Goal: Information Seeking & Learning: Learn about a topic

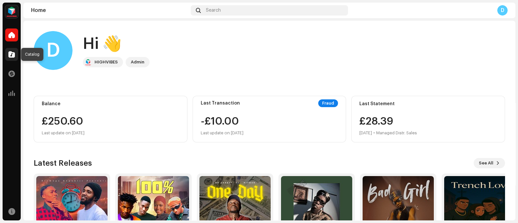
click at [13, 50] on div at bounding box center [11, 54] width 13 height 13
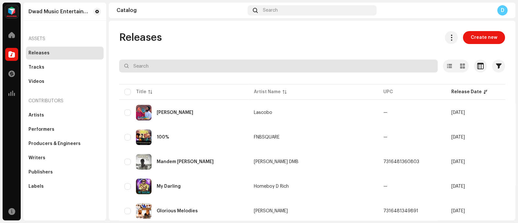
click at [306, 69] on input "text" at bounding box center [278, 66] width 318 height 13
paste input "Fresh faya"
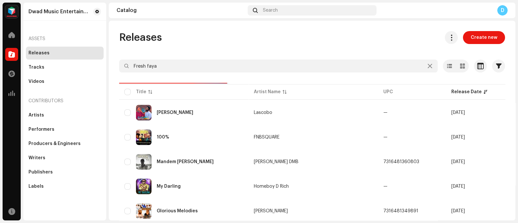
click at [278, 221] on div "Dwad Music Entertainment Home Catalog Transactions Analytics Resources Dwad Mus…" at bounding box center [259, 111] width 518 height 223
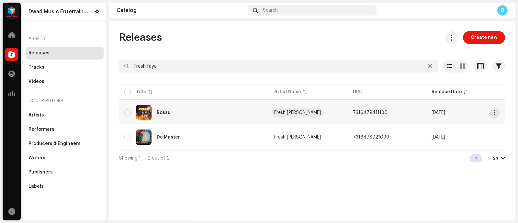
click at [297, 113] on div "Fresh Faya Don Wan" at bounding box center [297, 112] width 47 height 5
click at [190, 59] on div "Releases Create new Fresh faya Selected 0 Options Filters Distribution status N…" at bounding box center [312, 98] width 406 height 135
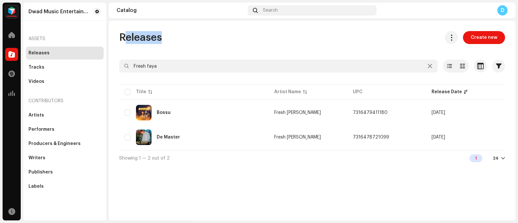
click at [190, 59] on div "Releases Create new Fresh faya Selected 0 Options Filters Distribution status N…" at bounding box center [312, 98] width 406 height 135
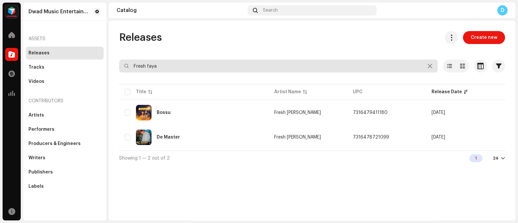
click at [187, 64] on input "Fresh faya" at bounding box center [278, 66] width 318 height 13
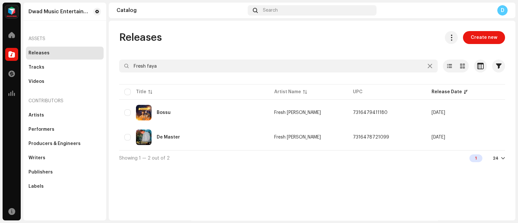
click at [217, 42] on div "Releases Create new" at bounding box center [312, 37] width 386 height 13
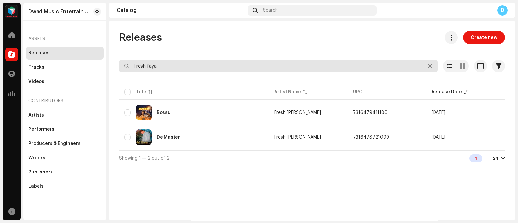
click at [202, 63] on input "Fresh faya" at bounding box center [278, 66] width 318 height 13
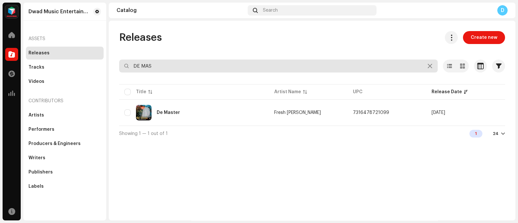
click at [194, 67] on input "DE MAS" at bounding box center [278, 66] width 318 height 13
type input "Fresh faya"
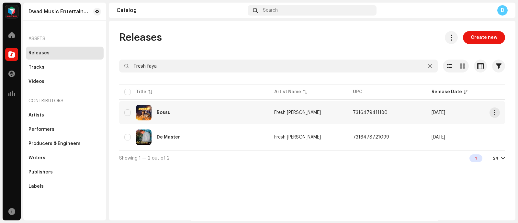
click at [237, 110] on div "Bossu" at bounding box center [193, 113] width 139 height 16
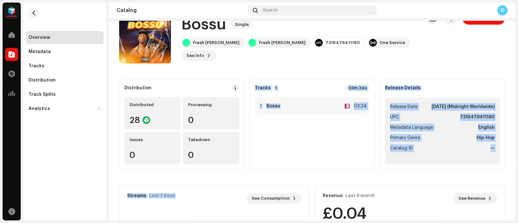
scroll to position [27, 0]
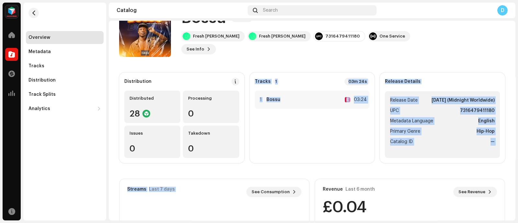
drag, startPoint x: 207, startPoint y: 168, endPoint x: 145, endPoint y: 216, distance: 78.6
click at [145, 216] on div "Distribution Distributed 28 Processing 0 Issues 0 Takedown 0 Tracks 1 03m 24s 1…" at bounding box center [312, 190] width 386 height 236
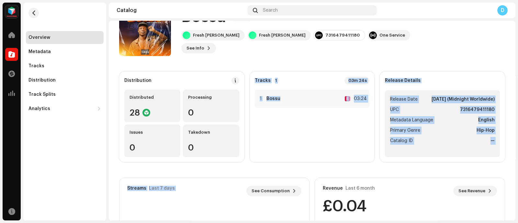
click at [108, 209] on div "Dwad Music Entertainment Home Catalog Transactions Analytics Resources Overview…" at bounding box center [259, 111] width 518 height 223
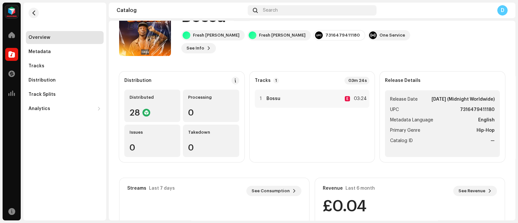
scroll to position [0, 0]
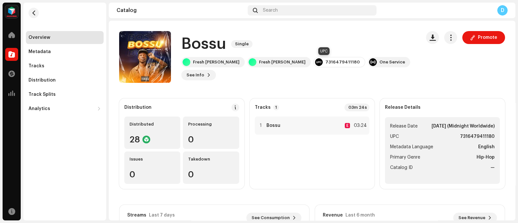
click at [325, 62] on div "7316479411180" at bounding box center [342, 62] width 34 height 5
copy div "7316479411180"
click at [17, 55] on div at bounding box center [11, 54] width 13 height 13
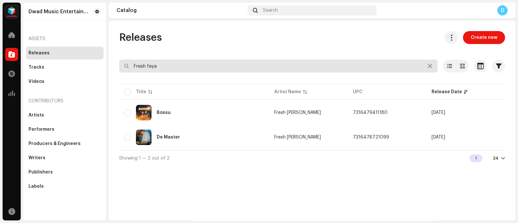
click at [155, 69] on input "Fresh faya" at bounding box center [278, 66] width 318 height 13
paste input "Joel Harmony"
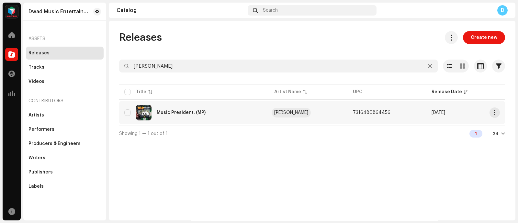
click at [281, 110] on div "Joel Harmony" at bounding box center [291, 112] width 34 height 5
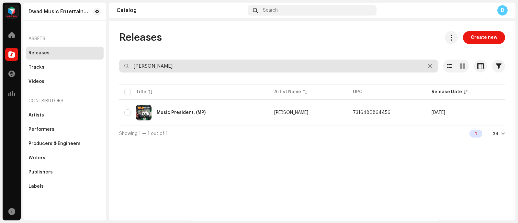
click at [207, 62] on input "Joel Harmony" at bounding box center [278, 66] width 318 height 13
paste input "Metro C"
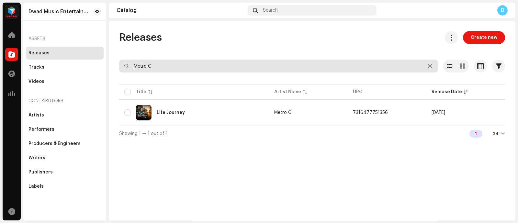
type input "Metro C"
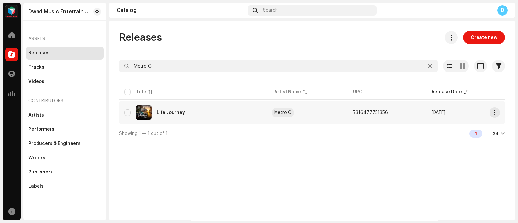
click at [286, 113] on div "Metro C" at bounding box center [282, 112] width 17 height 5
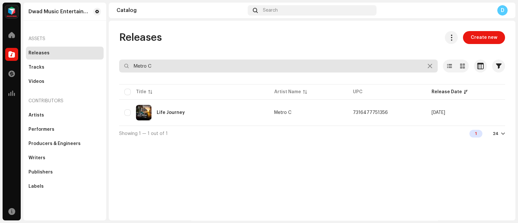
click at [159, 62] on input "Metro C" at bounding box center [278, 66] width 318 height 13
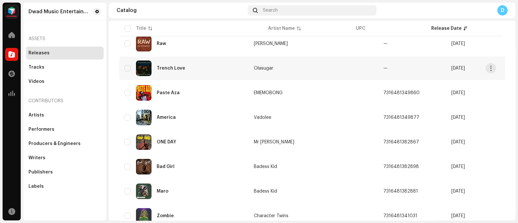
scroll to position [238, 0]
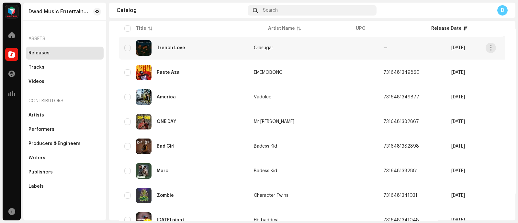
click at [276, 130] on td "Mr Target" at bounding box center [313, 121] width 129 height 23
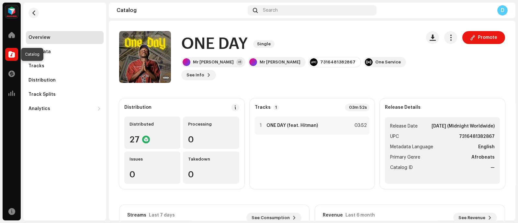
click at [11, 56] on span at bounding box center [11, 54] width 6 height 5
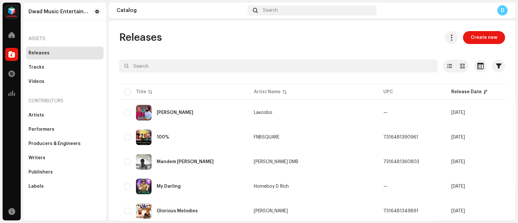
click at [11, 56] on span at bounding box center [11, 54] width 6 height 5
click at [11, 58] on div at bounding box center [11, 54] width 13 height 13
click at [209, 42] on div "Releases Create new" at bounding box center [312, 37] width 386 height 13
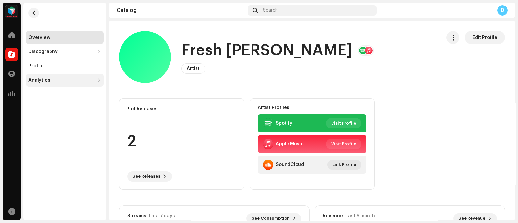
click at [82, 77] on div "Analytics" at bounding box center [65, 80] width 78 height 13
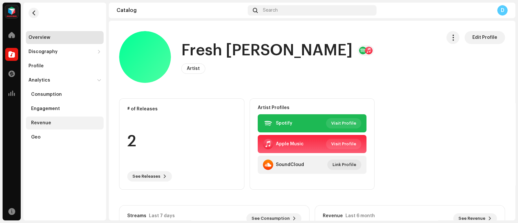
click at [59, 125] on div "Revenue" at bounding box center [66, 122] width 70 height 5
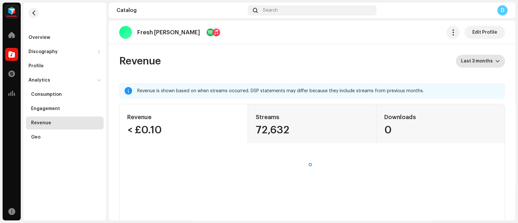
click at [474, 66] on span "Last 3 months" at bounding box center [478, 61] width 34 height 13
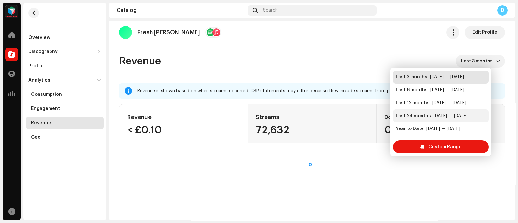
click at [433, 119] on div "[DATE] — [DATE]" at bounding box center [450, 116] width 34 height 6
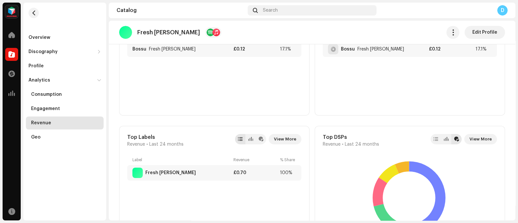
scroll to position [309, 0]
click at [471, 137] on span "View More" at bounding box center [480, 138] width 22 height 13
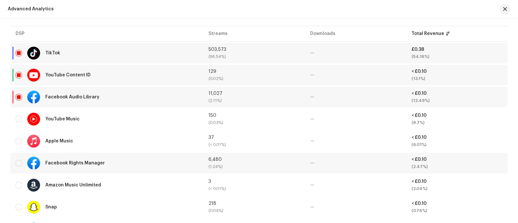
scroll to position [230, 0]
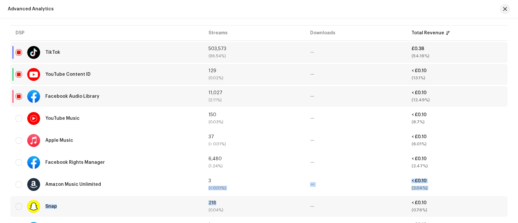
drag, startPoint x: 225, startPoint y: 178, endPoint x: 264, endPoint y: 195, distance: 42.2
click at [264, 195] on tbody "TikTok 503,573 (96.54%) — £0.38 (54.16%) YouTube Content ID 129 (0.02%) — < £0.…" at bounding box center [258, 151] width 497 height 219
click at [277, 175] on td "3 (< 0.01%)" at bounding box center [253, 184] width 101 height 21
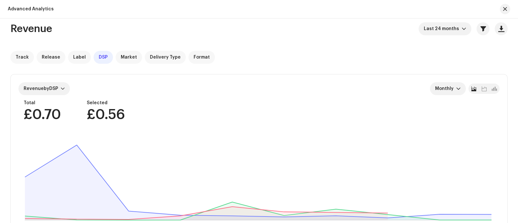
scroll to position [0, 0]
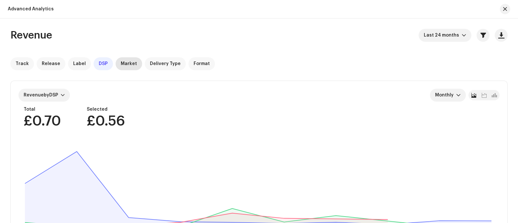
click at [129, 64] on span "Market" at bounding box center [129, 63] width 16 height 5
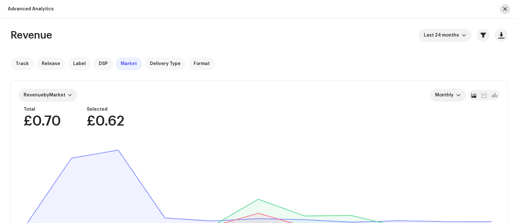
click at [503, 10] on span "button" at bounding box center [505, 8] width 4 height 5
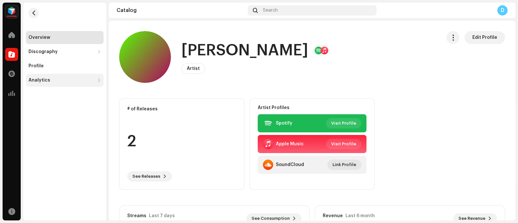
click at [73, 83] on div "Analytics" at bounding box center [65, 80] width 78 height 13
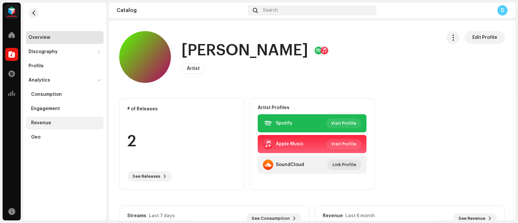
click at [44, 122] on div "Revenue" at bounding box center [41, 122] width 20 height 5
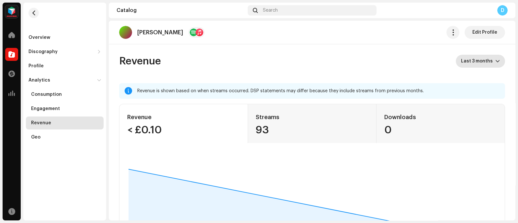
click at [468, 63] on span "Last 3 months" at bounding box center [478, 61] width 34 height 13
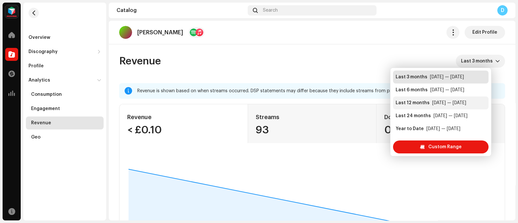
click at [447, 103] on div "[DATE] — [DATE]" at bounding box center [449, 103] width 34 height 6
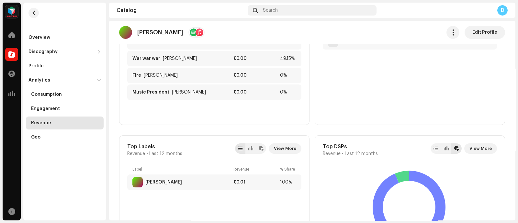
scroll to position [283, 0]
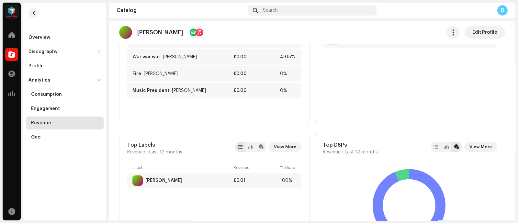
click at [472, 140] on div "Top DSPs Revenue • Last 12 months View More YouTube Music Snap TikTok" at bounding box center [410, 199] width 190 height 130
click at [474, 147] on span "View More" at bounding box center [480, 146] width 22 height 13
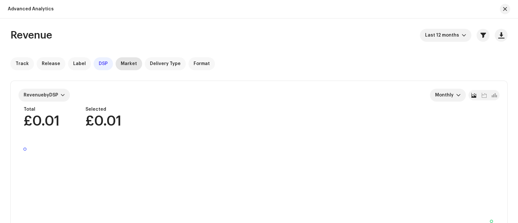
click at [121, 62] on span "Market" at bounding box center [129, 63] width 16 height 5
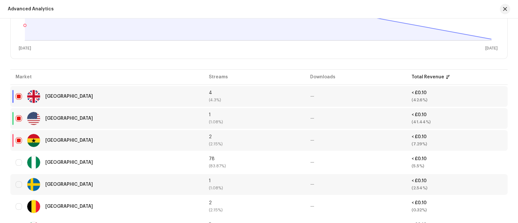
scroll to position [211, 0]
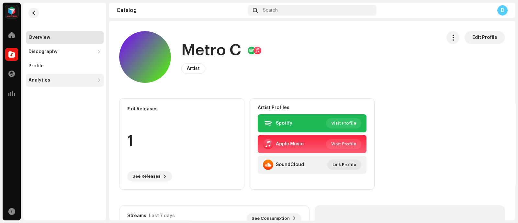
click at [94, 80] on div "Analytics" at bounding box center [61, 80] width 66 height 5
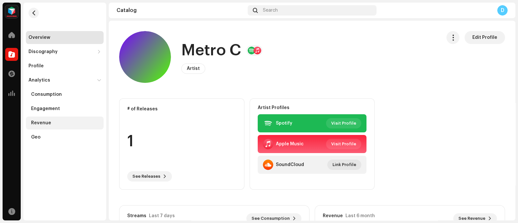
click at [68, 121] on div "Revenue" at bounding box center [66, 122] width 70 height 5
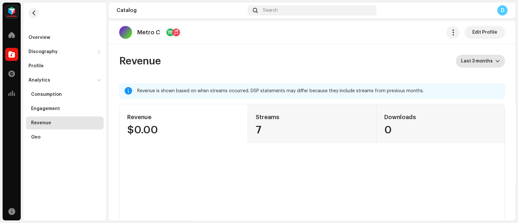
click at [481, 59] on span "Last 3 months" at bounding box center [478, 61] width 34 height 13
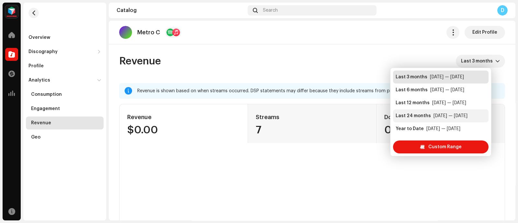
click at [448, 116] on div "[DATE] — [DATE]" at bounding box center [450, 116] width 34 height 6
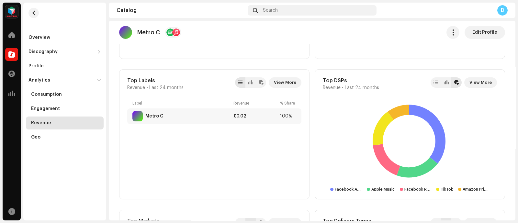
scroll to position [368, 0]
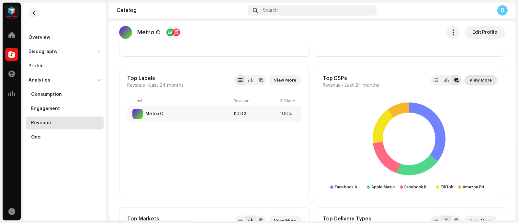
click at [477, 78] on span "View More" at bounding box center [480, 80] width 22 height 13
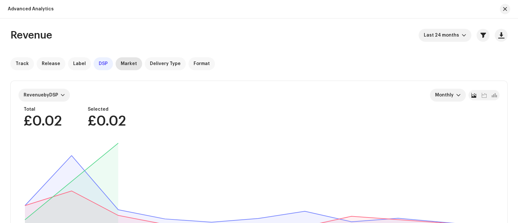
click at [126, 63] on span "Market" at bounding box center [129, 63] width 16 height 5
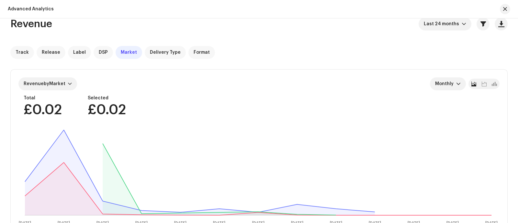
scroll to position [6, 0]
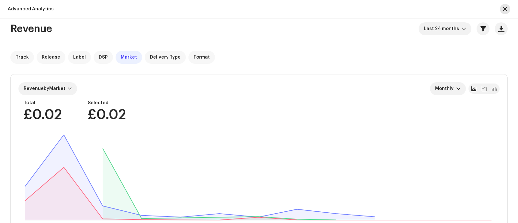
click at [505, 13] on button "button" at bounding box center [505, 9] width 10 height 10
